Goal: Transaction & Acquisition: Purchase product/service

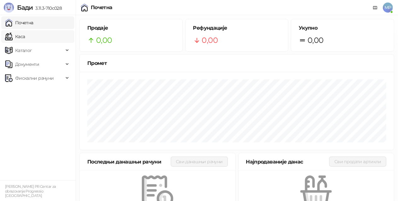
click at [25, 35] on link "Каса" at bounding box center [15, 36] width 20 height 13
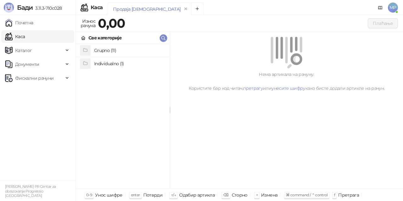
click at [127, 48] on h4 "Grupno (11)" at bounding box center [129, 50] width 71 height 10
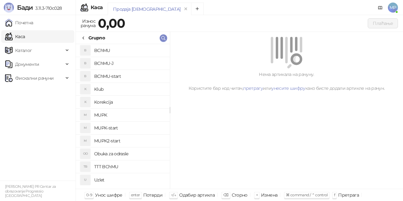
click at [123, 126] on h4 "MUPK-start" at bounding box center [129, 128] width 71 height 10
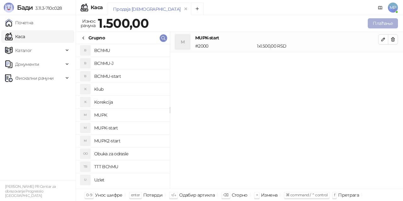
click at [389, 25] on button "Плаћање" at bounding box center [383, 23] width 30 height 10
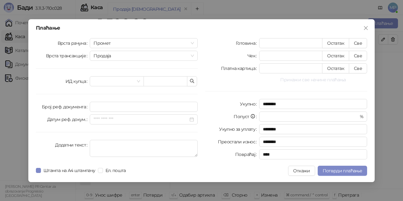
click at [294, 78] on button "Прикажи све начине плаћања" at bounding box center [313, 80] width 108 height 8
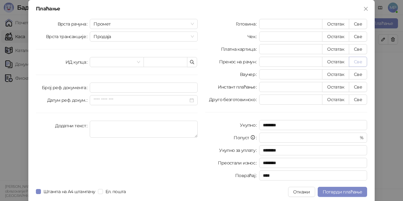
click at [353, 59] on button "Све" at bounding box center [358, 62] width 18 height 10
type input "****"
click at [337, 191] on span "Потврди плаћање" at bounding box center [342, 192] width 39 height 6
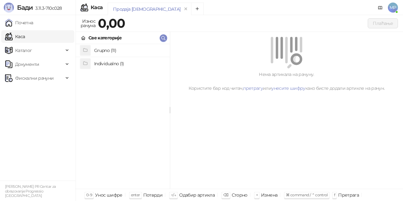
click at [124, 51] on h4 "Grupno (11)" at bounding box center [129, 50] width 71 height 10
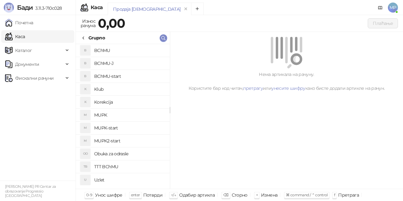
click at [119, 113] on h4 "MUPK" at bounding box center [129, 115] width 71 height 10
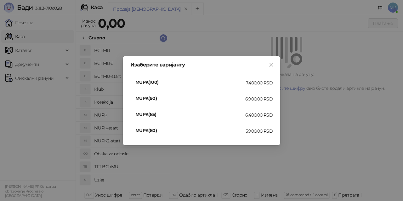
click at [267, 81] on div "7.400,00 RSD" at bounding box center [259, 82] width 27 height 7
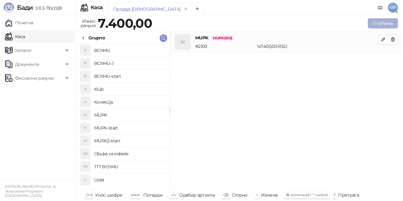
click at [374, 25] on button "Плаћање" at bounding box center [383, 23] width 30 height 10
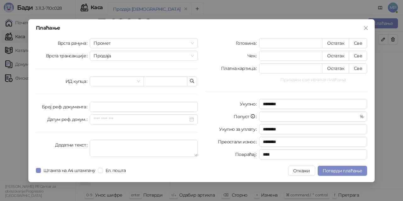
click at [323, 80] on button "Прикажи све начине плаћања" at bounding box center [313, 80] width 108 height 8
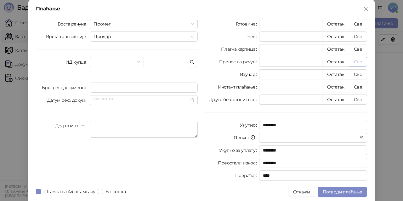
click at [361, 62] on button "Све" at bounding box center [358, 62] width 18 height 10
type input "****"
click at [342, 192] on span "Потврди плаћање" at bounding box center [342, 192] width 39 height 6
